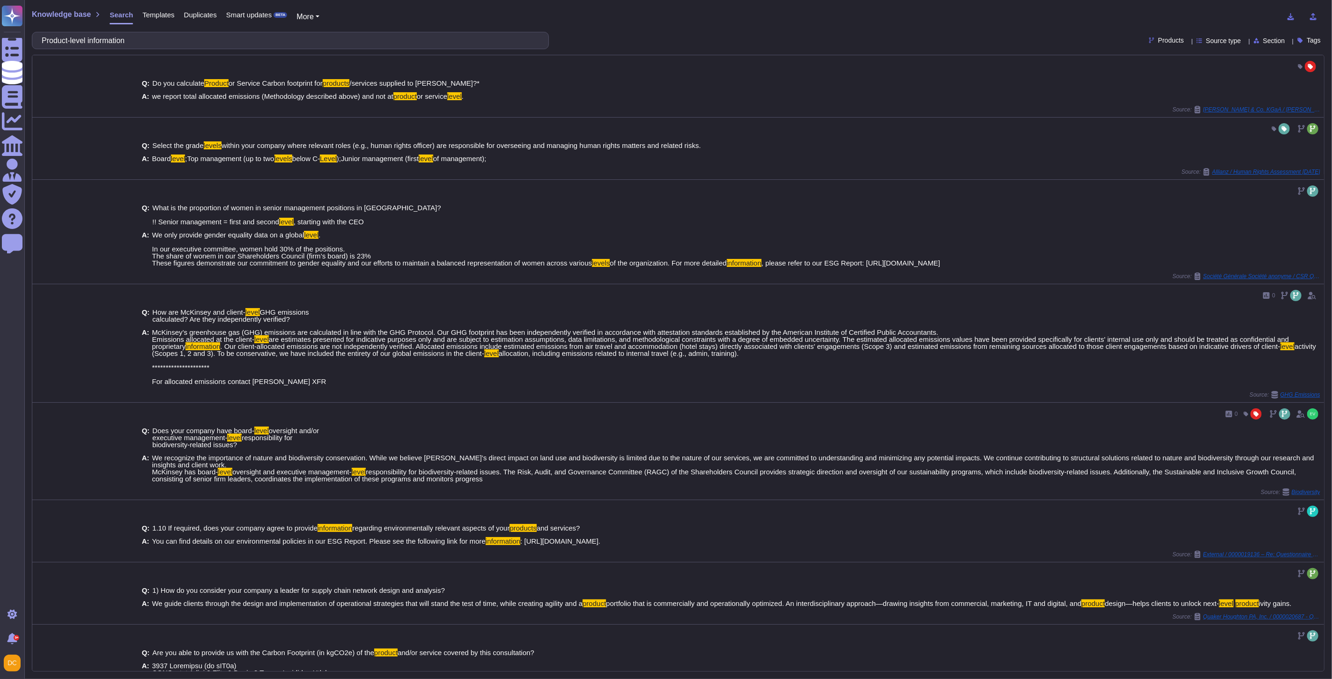
click at [138, 46] on input "Product-level information" at bounding box center [288, 40] width 502 height 16
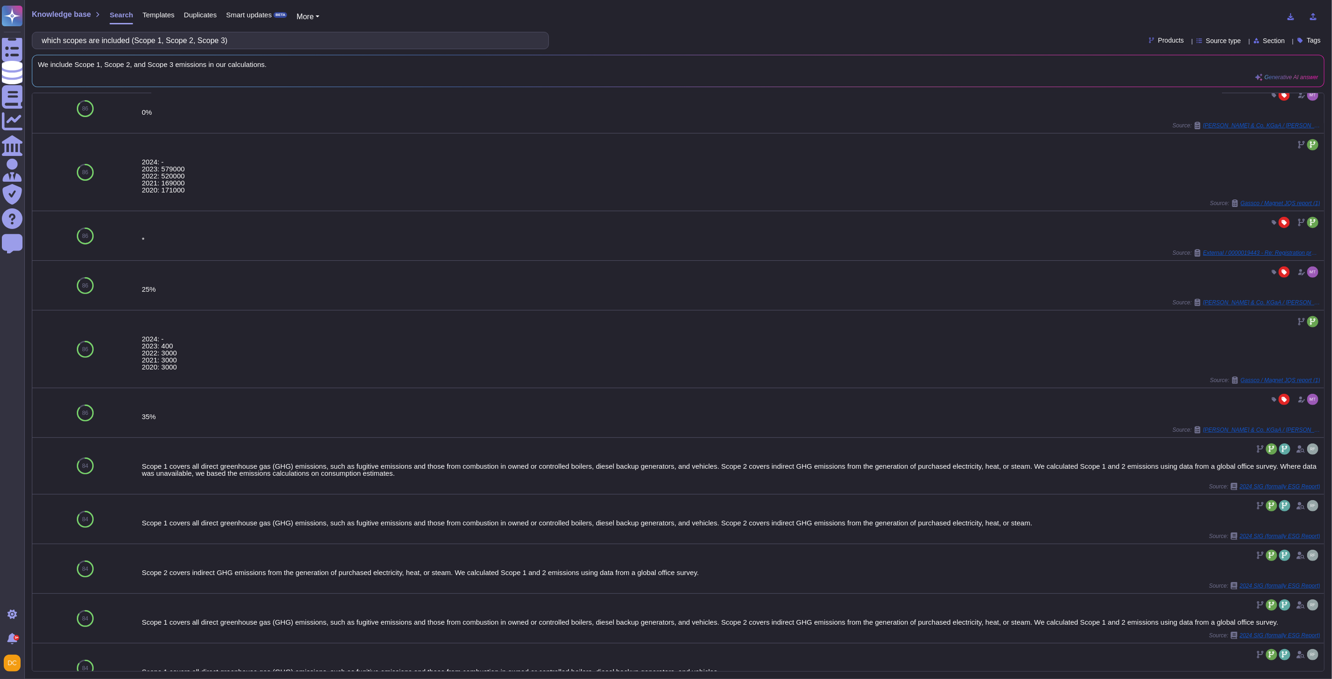
scroll to position [233, 0]
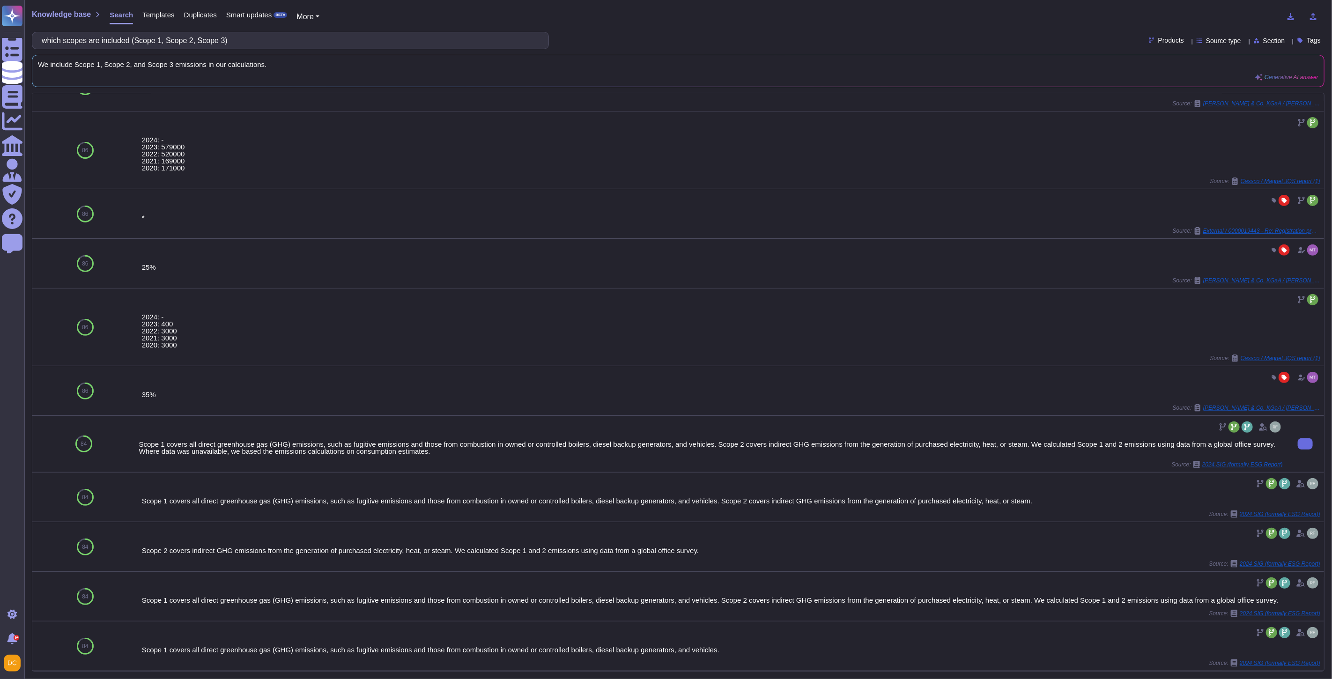
click at [311, 446] on div "Scope 1 covers all direct greenhouse gas (GHG) emissions, such as fugitive emis…" at bounding box center [711, 448] width 1144 height 14
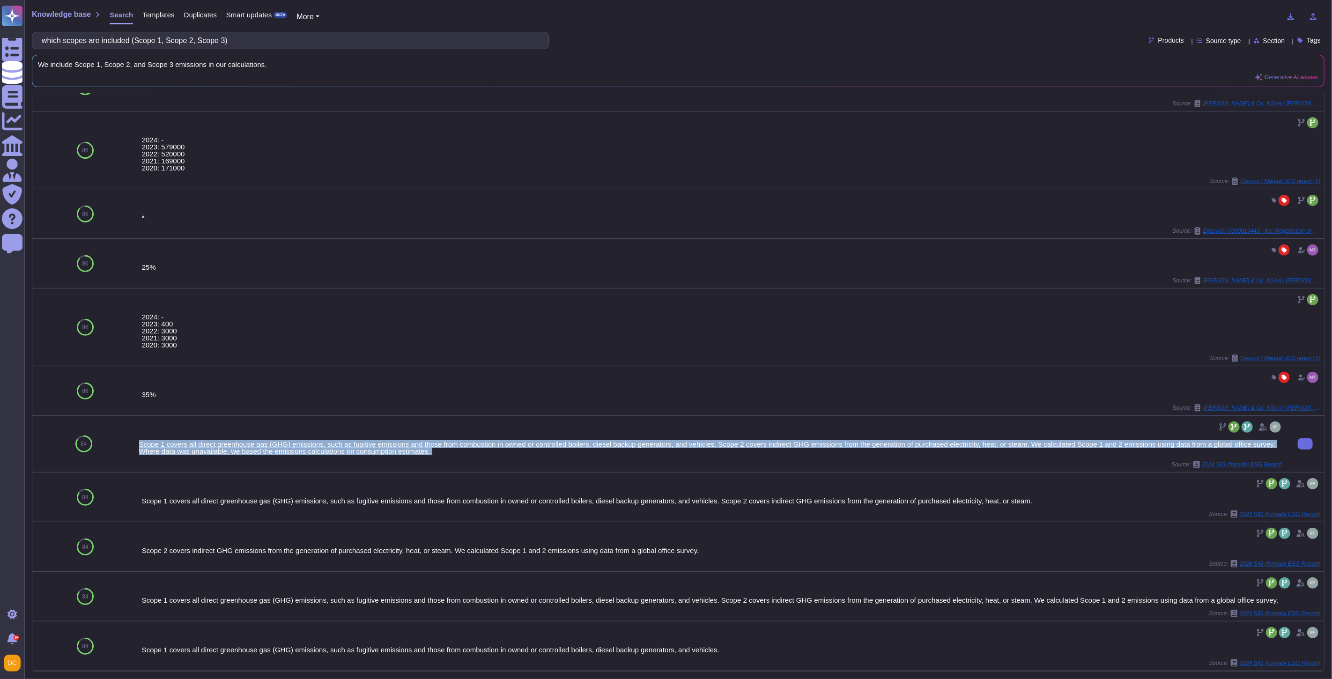
click at [311, 446] on div "Scope 1 covers all direct greenhouse gas (GHG) emissions, such as fugitive emis…" at bounding box center [711, 448] width 1144 height 14
click at [585, 455] on div "Scope 1 covers all direct greenhouse gas (GHG) emissions, such as fugitive emis…" at bounding box center [711, 444] width 1144 height 49
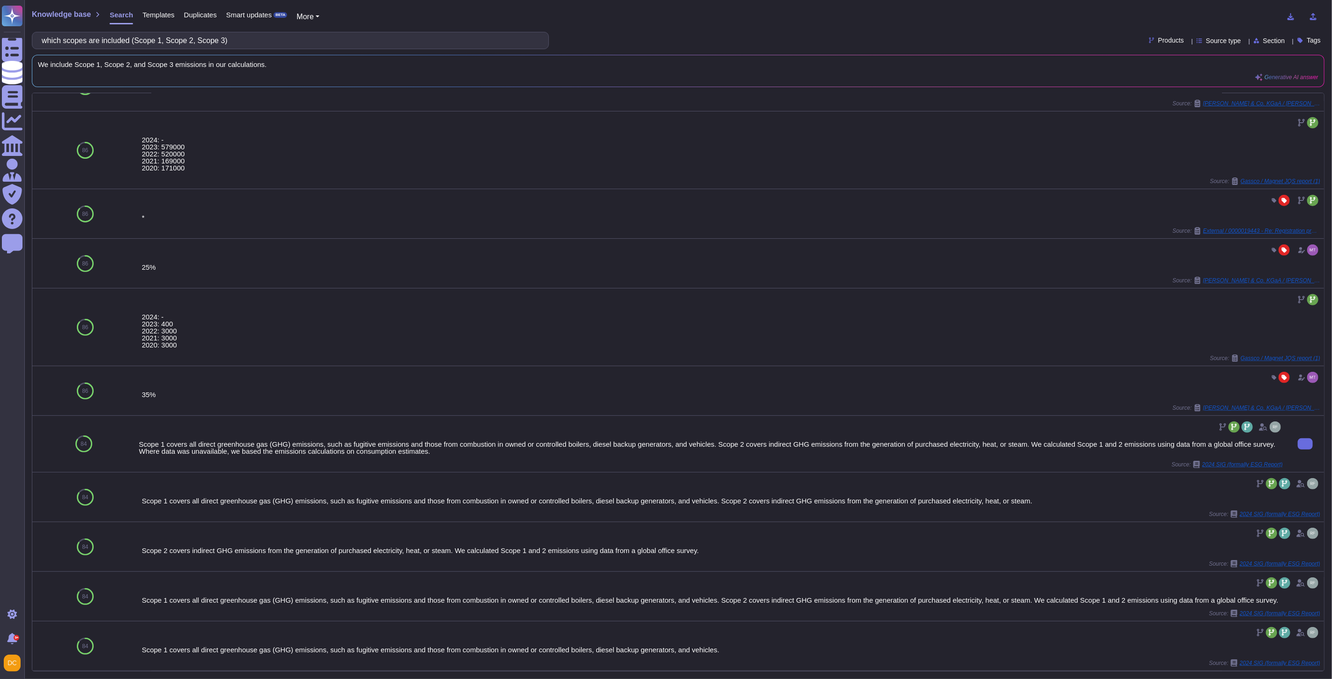
click at [191, 448] on div "Scope 1 covers all direct greenhouse gas (GHG) emissions, such as fugitive emis…" at bounding box center [711, 448] width 1144 height 14
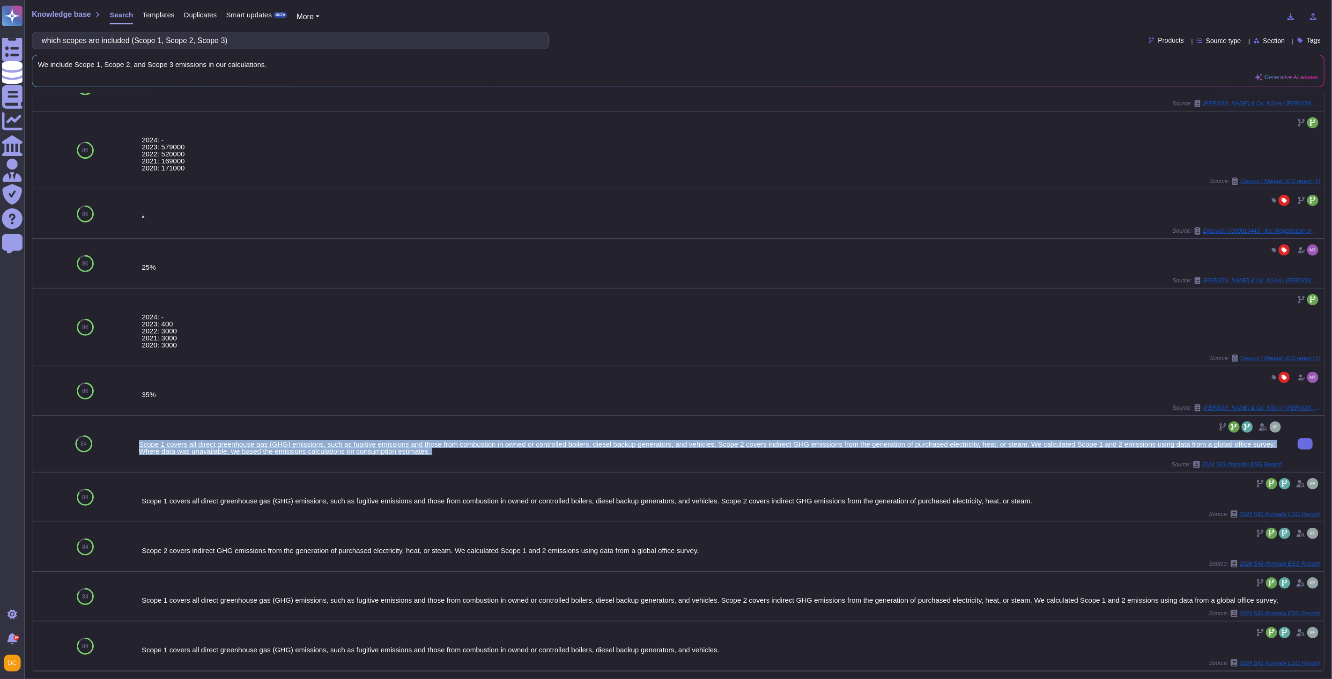
click at [191, 448] on div "Scope 1 covers all direct greenhouse gas (GHG) emissions, such as fugitive emis…" at bounding box center [711, 448] width 1144 height 14
copy div "Scope 1 covers all direct greenhouse gas (GHG) emissions, such as fugitive emis…"
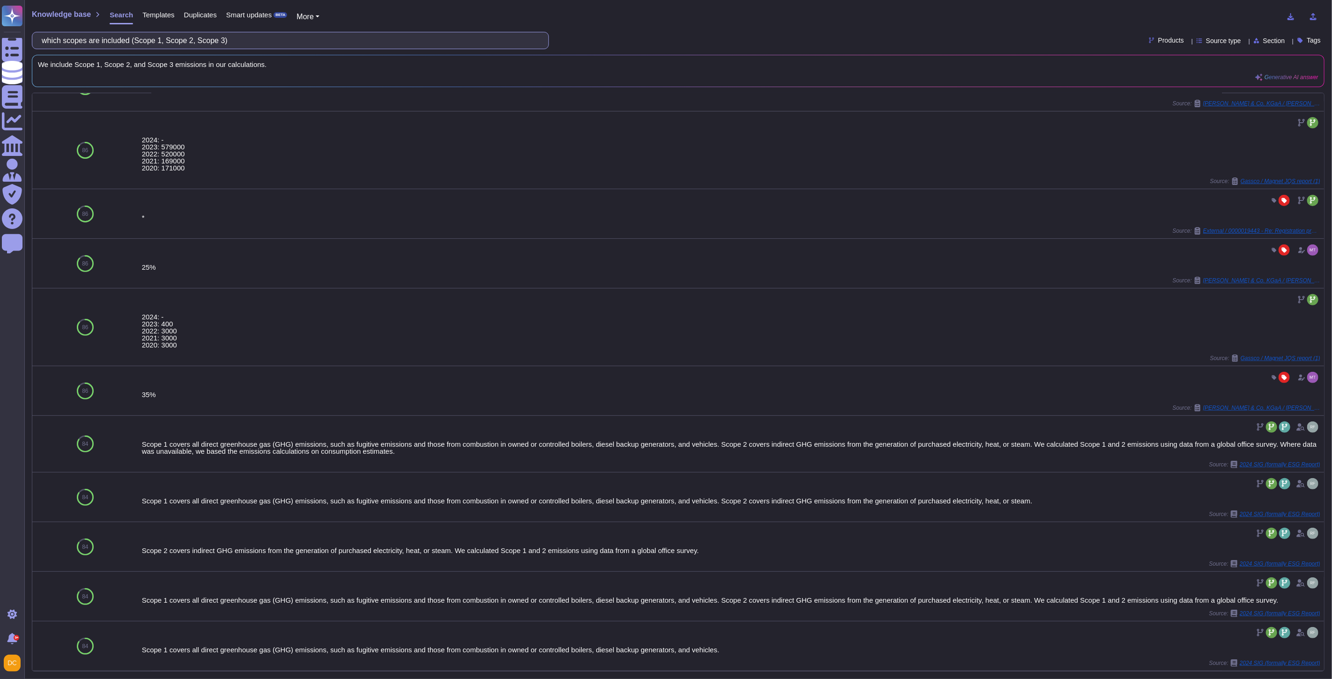
click at [146, 45] on input "which scopes are included (Scope 1, Scope 2, Scope 3)" at bounding box center [288, 40] width 502 height 16
paste input "1c) Does your company have a goal of becoming climate neutral?"
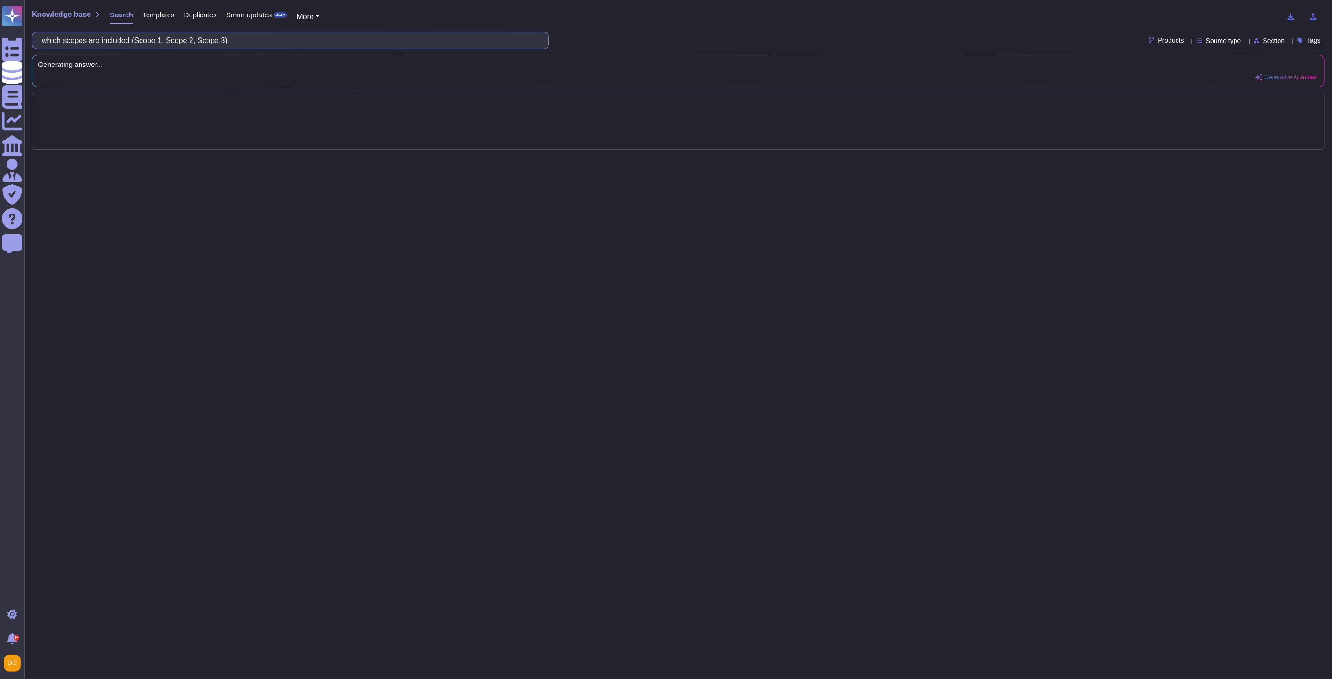
scroll to position [0, 0]
drag, startPoint x: 62, startPoint y: 40, endPoint x: -73, endPoint y: 49, distance: 135.2
click at [0, 49] on html "Questionnaires Knowledge Base Documents Analytics CAIQ / SIG Admin Trust Center…" at bounding box center [666, 339] width 1332 height 679
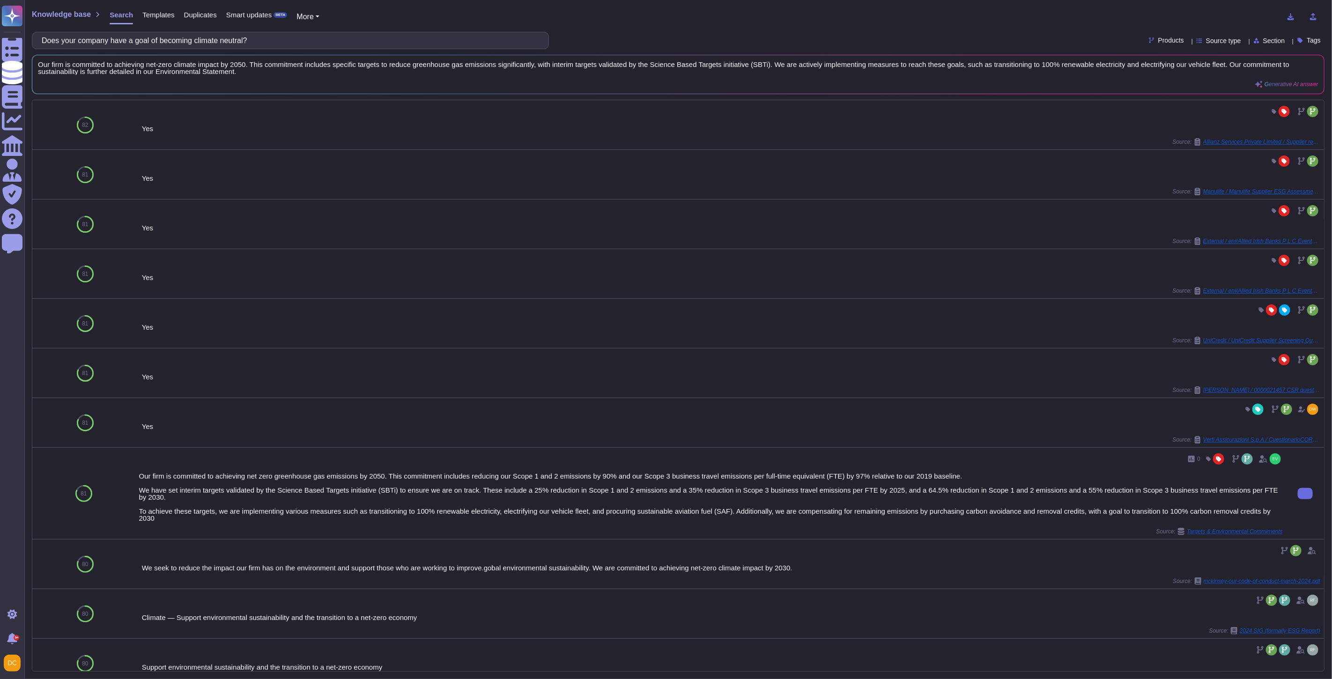
type input "Does your company have a goal of becoming climate neutral?"
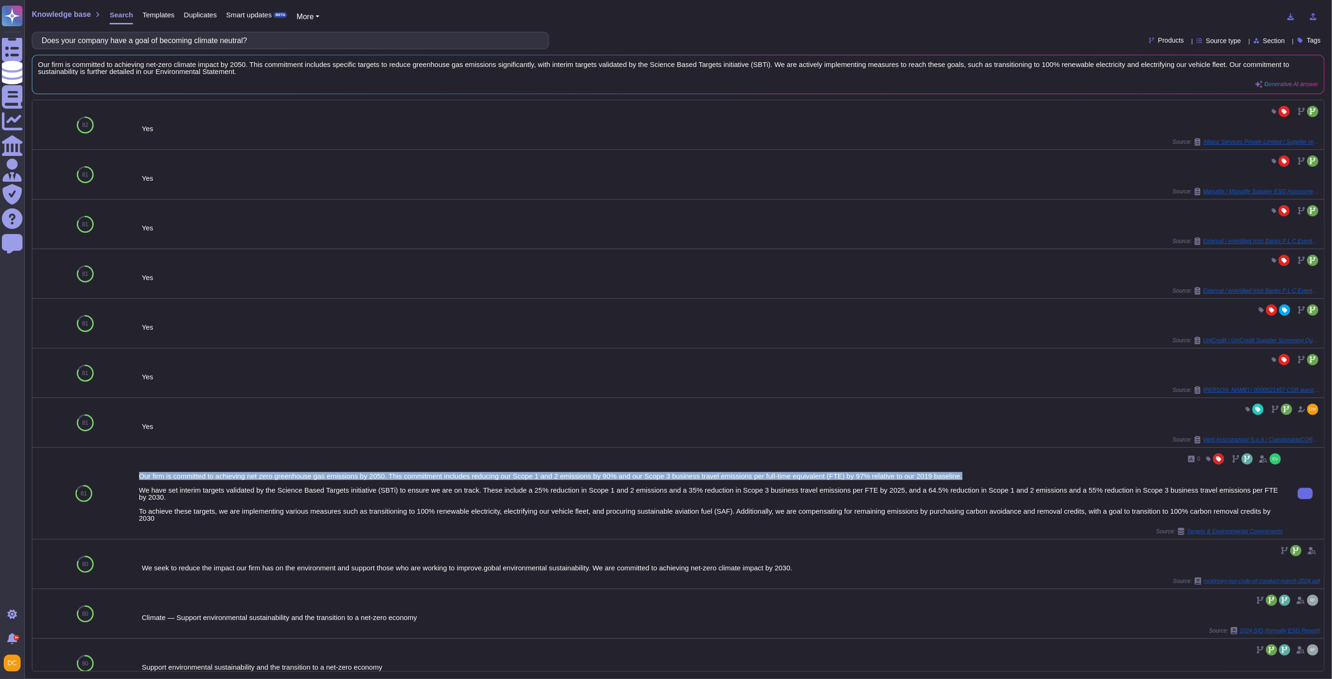
drag, startPoint x: 139, startPoint y: 478, endPoint x: 958, endPoint y: 481, distance: 819.3
click at [958, 481] on div "Our firm is committed to achieving net zero greenhouse gas emissions by 2050. T…" at bounding box center [711, 497] width 1144 height 49
copy div "Our firm is committed to achieving net zero greenhouse gas emissions by 2050. T…"
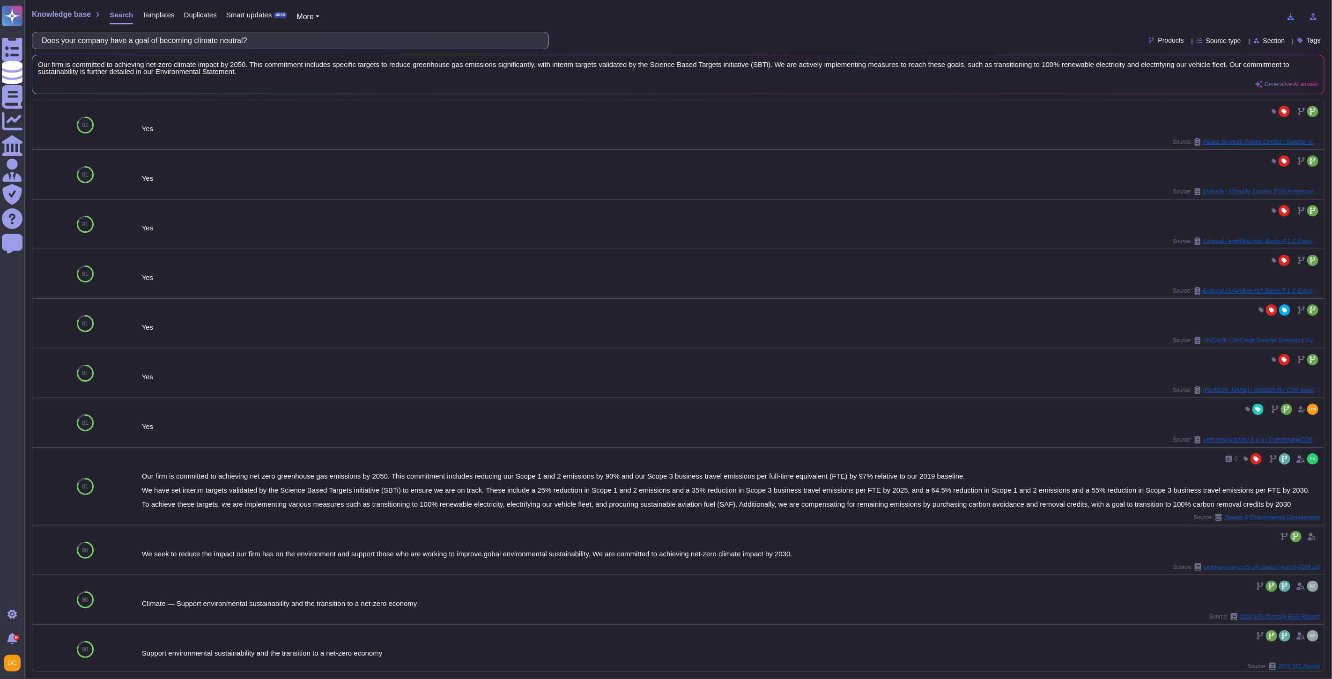
click at [194, 47] on input "Does your company have a goal of becoming climate neutral?" at bounding box center [288, 40] width 502 height 16
